Goal: Navigation & Orientation: Find specific page/section

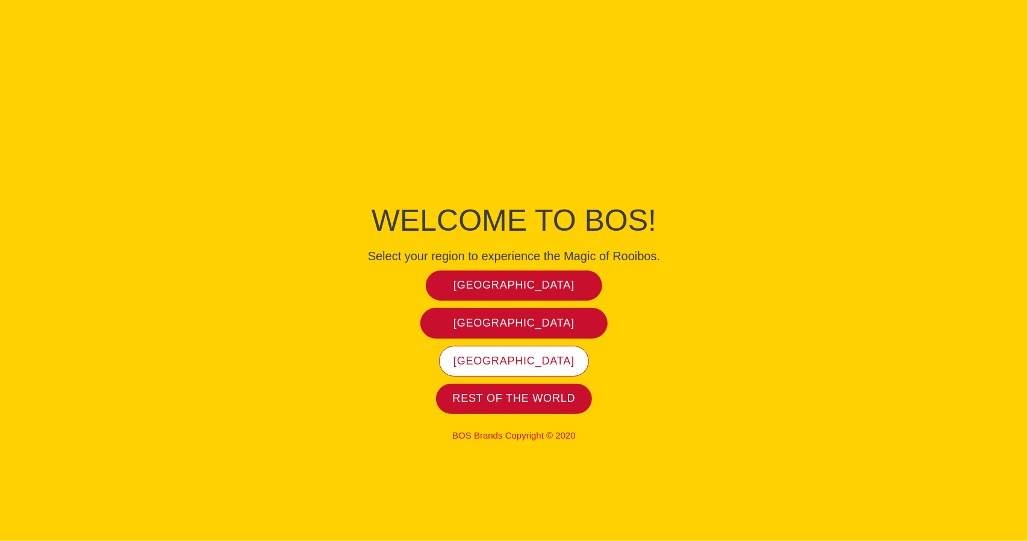
click at [528, 364] on span "[GEOGRAPHIC_DATA]" at bounding box center [513, 361] width 121 height 14
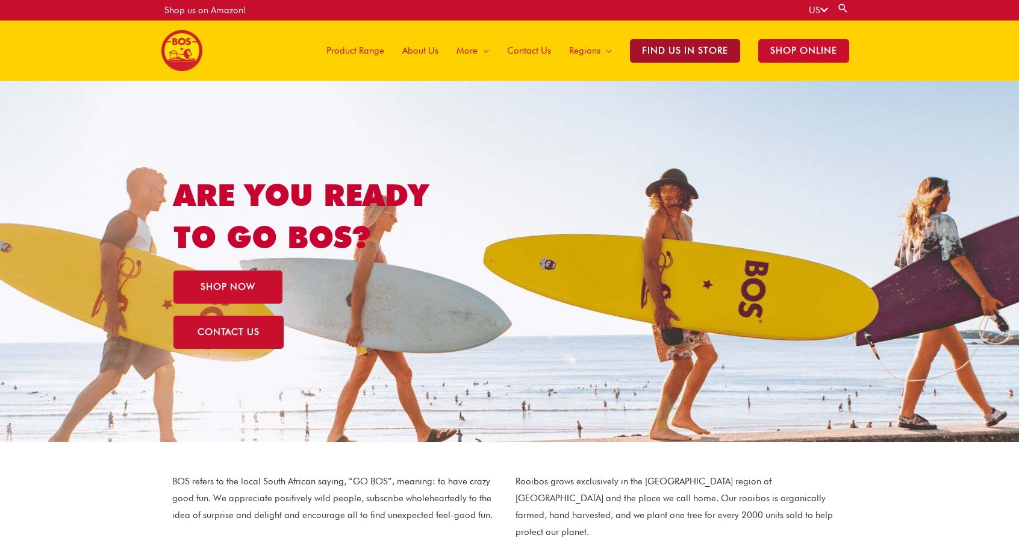
click at [703, 51] on span "Find Us in Store" at bounding box center [685, 50] width 110 height 23
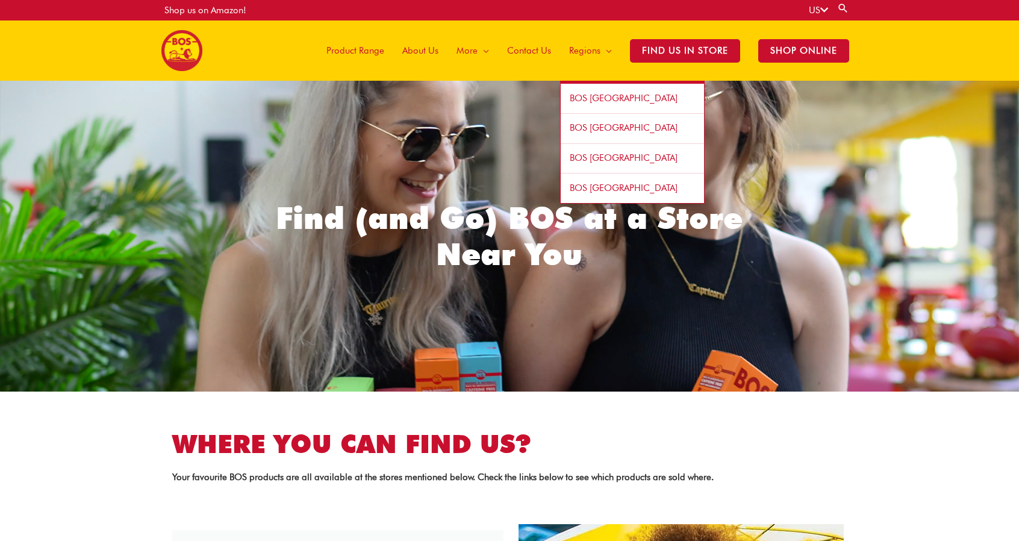
click at [605, 93] on span "BOS United States" at bounding box center [624, 98] width 108 height 11
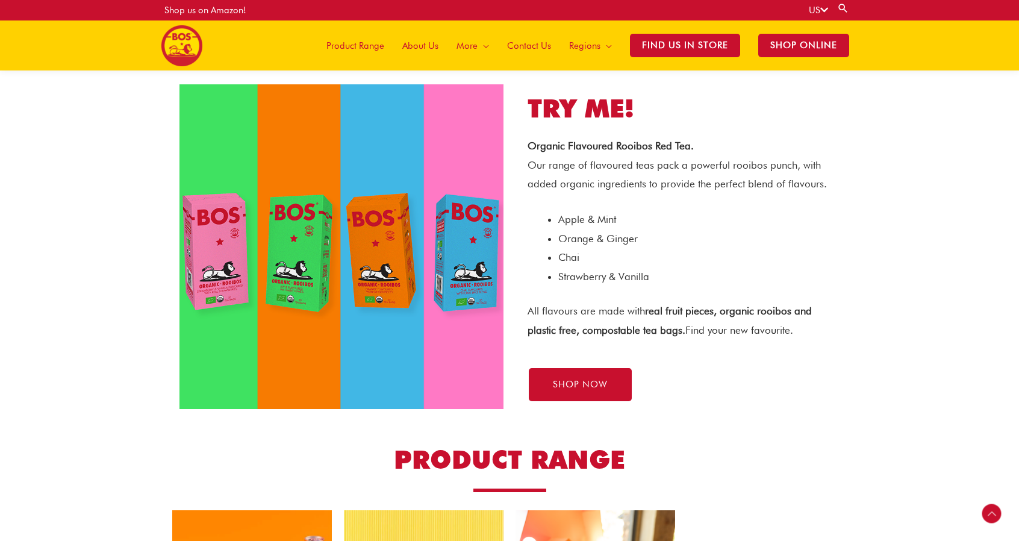
scroll to position [1440, 0]
